Goal: Register for event/course

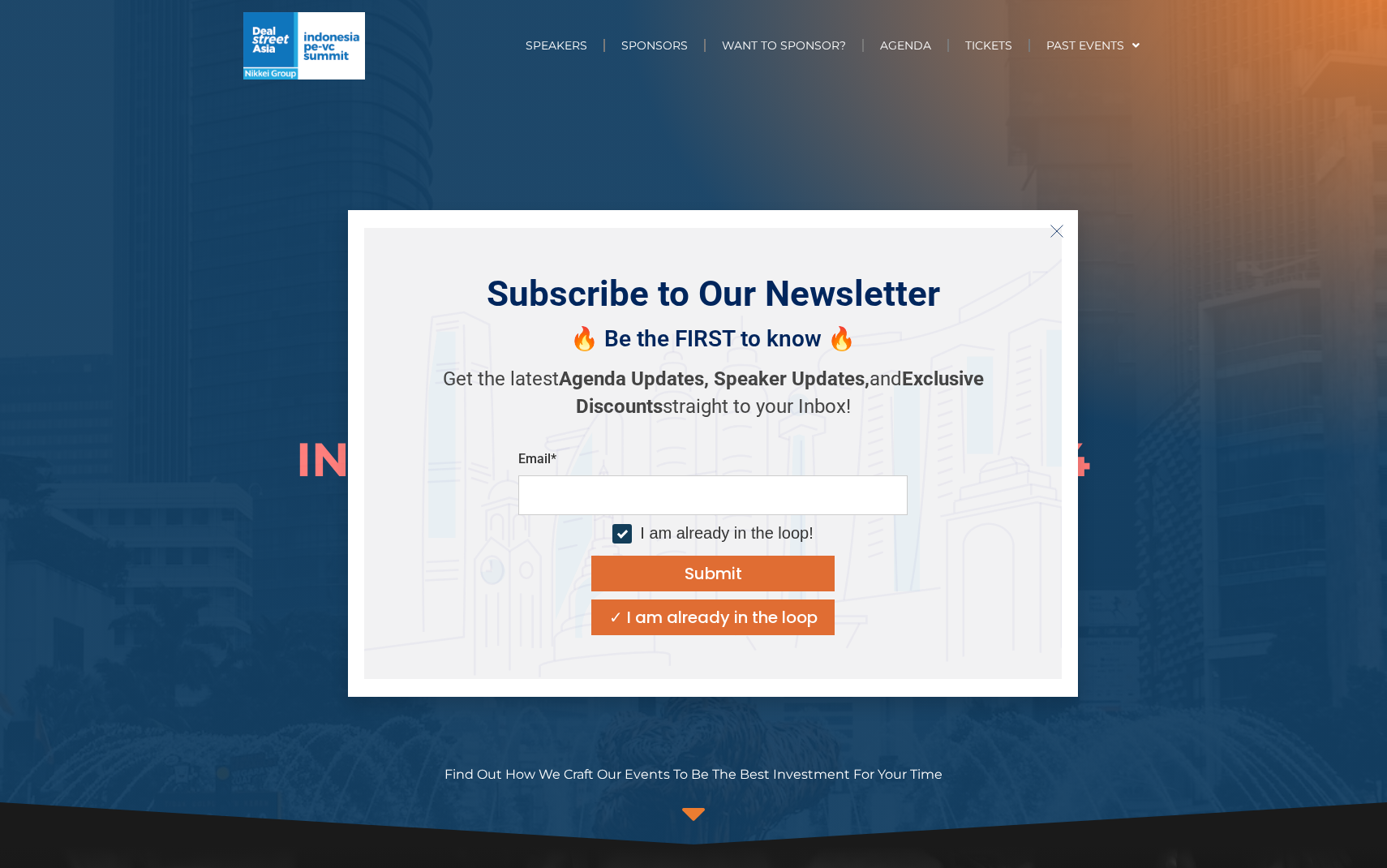
click at [1054, 231] on icon "Close" at bounding box center [1057, 231] width 15 height 15
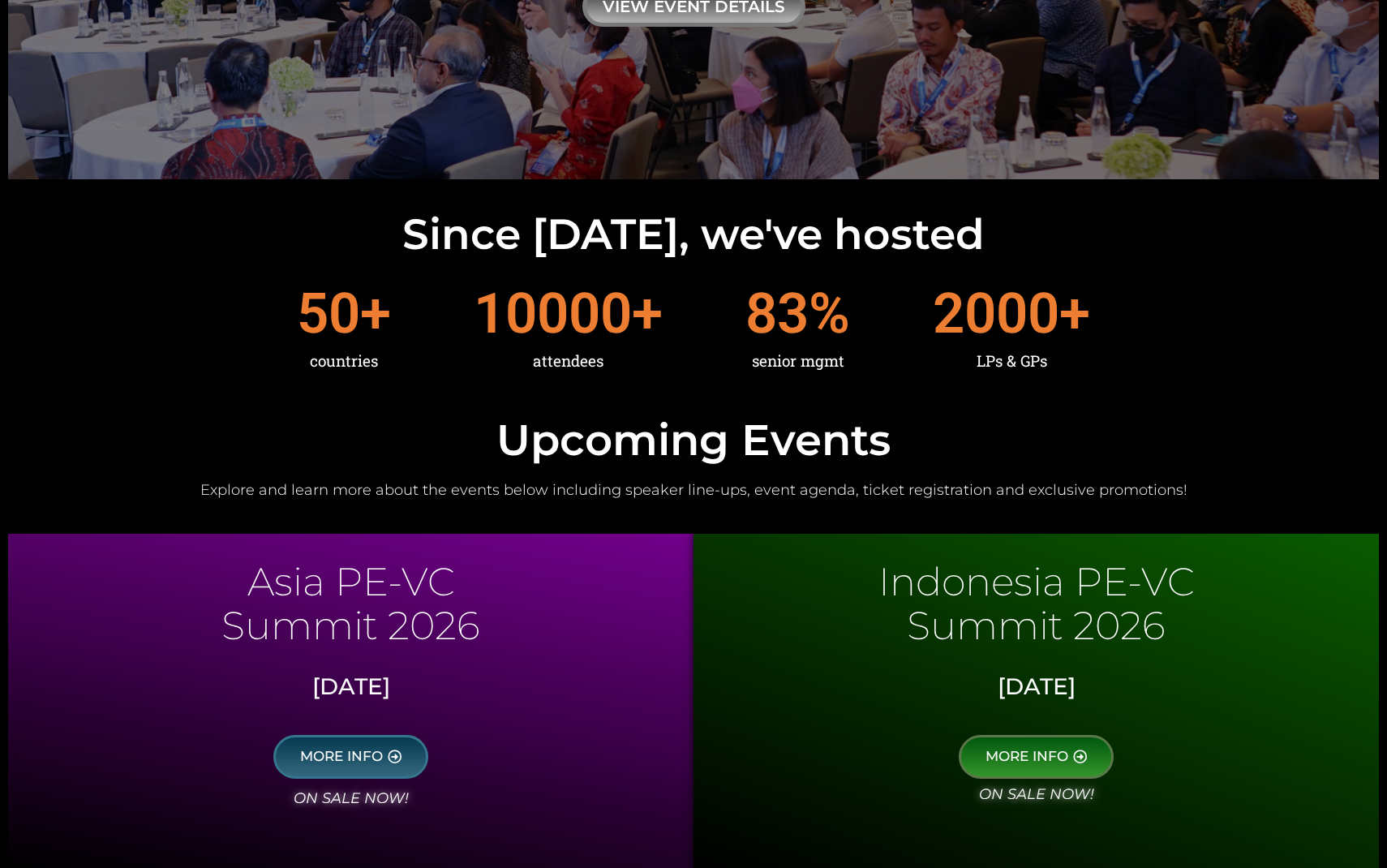
scroll to position [356, 0]
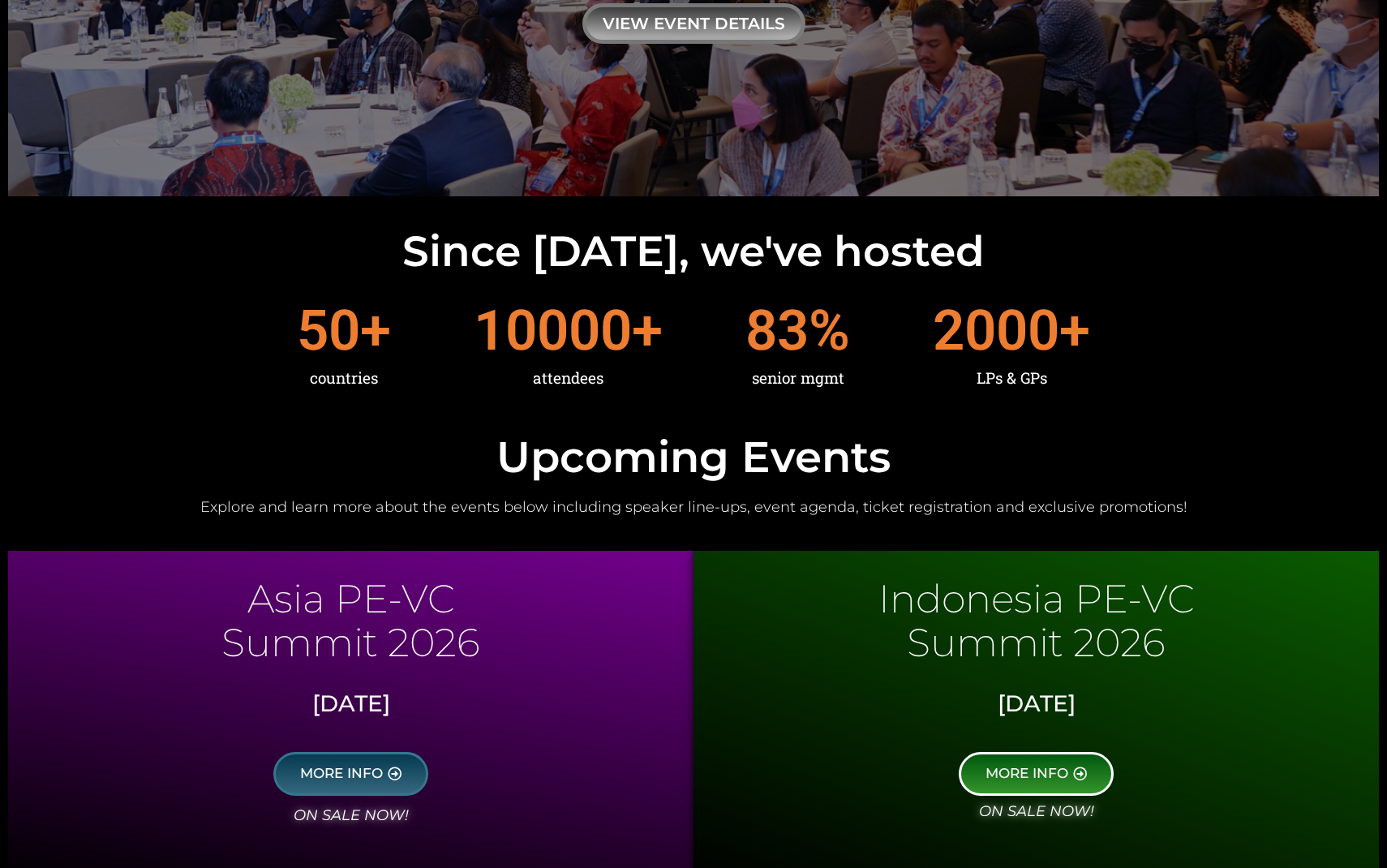
click at [1038, 769] on span "MORE INFO" at bounding box center [1027, 774] width 83 height 15
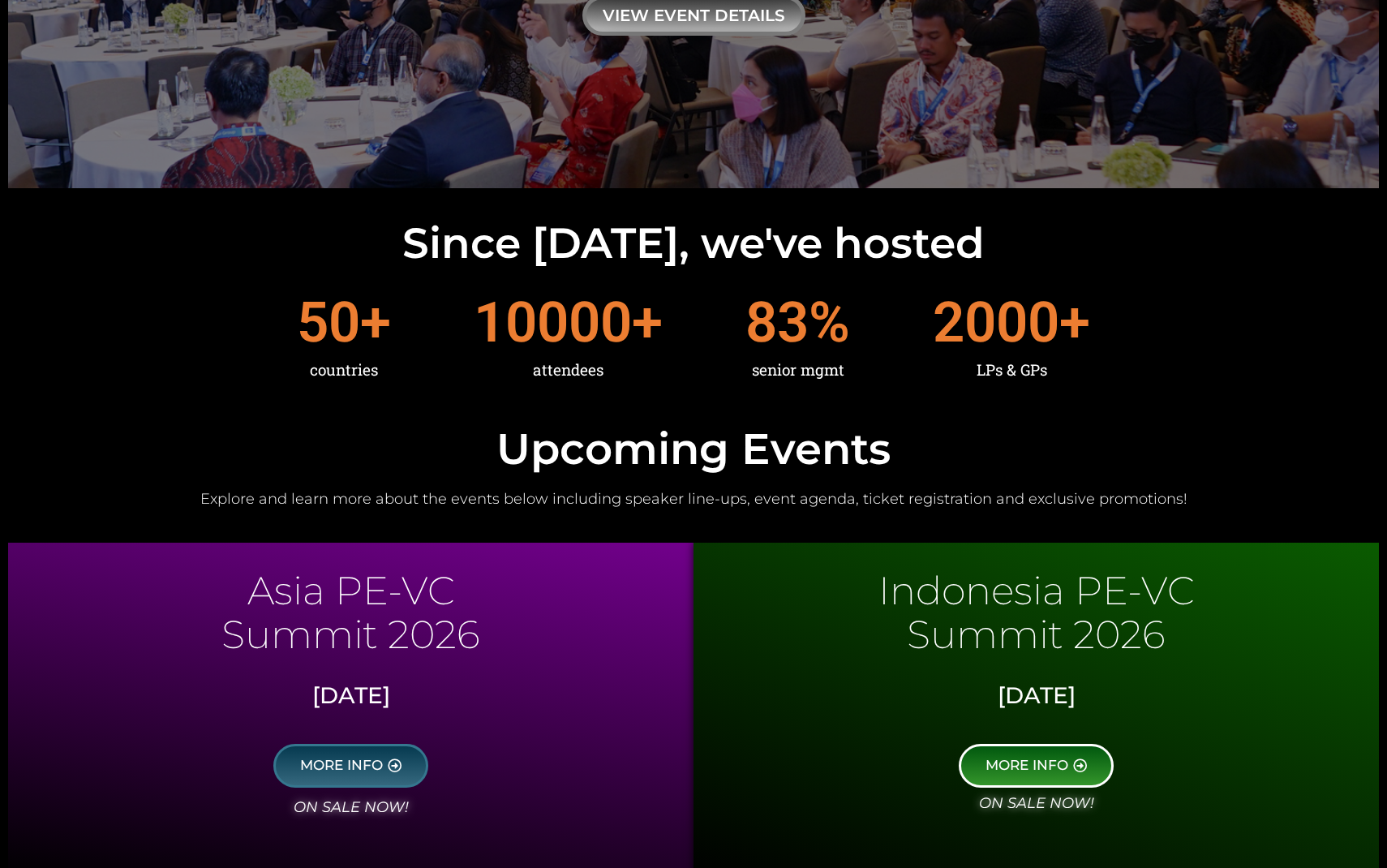
scroll to position [0, 0]
